Goal: Task Accomplishment & Management: Manage account settings

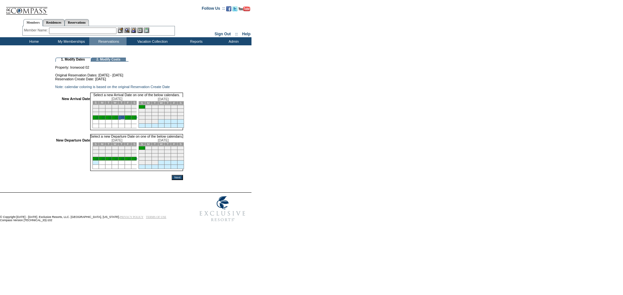
click at [145, 150] on td "1" at bounding box center [141, 149] width 6 height 4
click at [183, 181] on input "Next" at bounding box center [177, 178] width 11 height 5
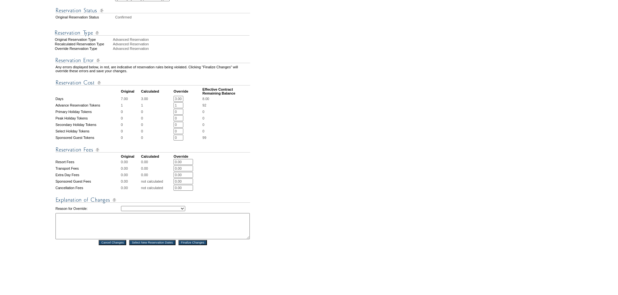
scroll to position [195, 0]
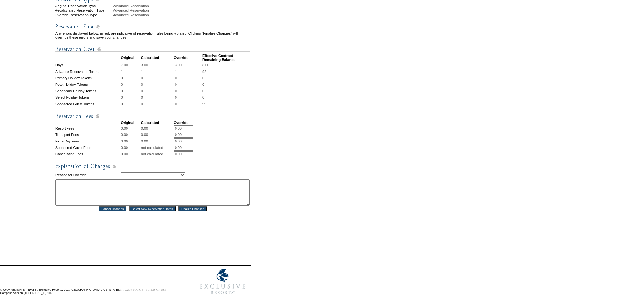
click at [157, 178] on select "Creating Continuous Stay Days Rebooked After Cancellation Editing Occupant Expe…" at bounding box center [153, 175] width 64 height 5
select select "1043"
click at [121, 178] on select "Creating Continuous Stay Days Rebooked After Cancellation Editing Occupant Expe…" at bounding box center [153, 175] width 64 height 5
click at [130, 201] on textarea at bounding box center [152, 193] width 194 height 26
type textarea "BLEEP"
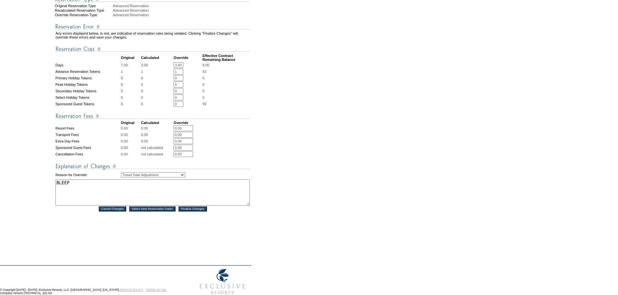
click at [201, 212] on input "Finalize Changes" at bounding box center [192, 209] width 29 height 5
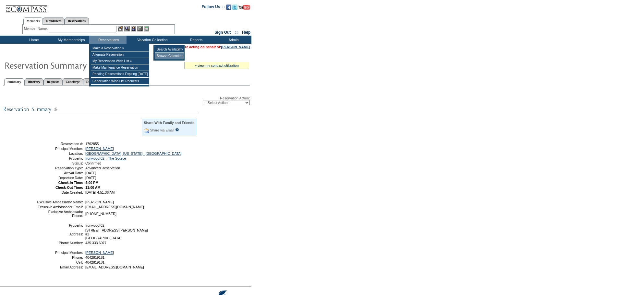
click at [169, 57] on td "Browse Calendars" at bounding box center [169, 56] width 29 height 6
